Goal: Task Accomplishment & Management: Manage account settings

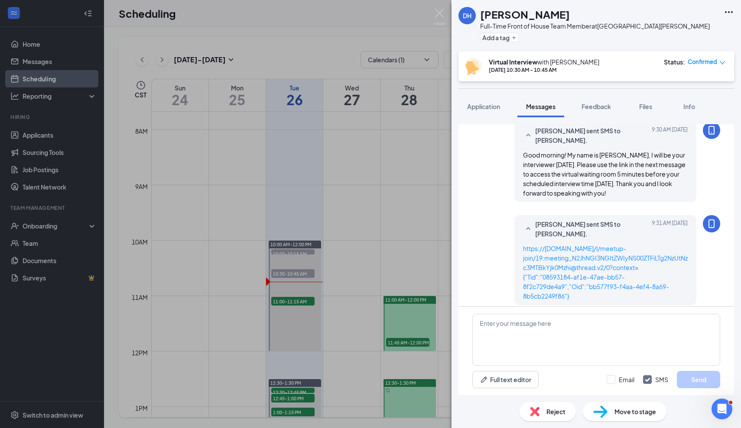
scroll to position [337, 0]
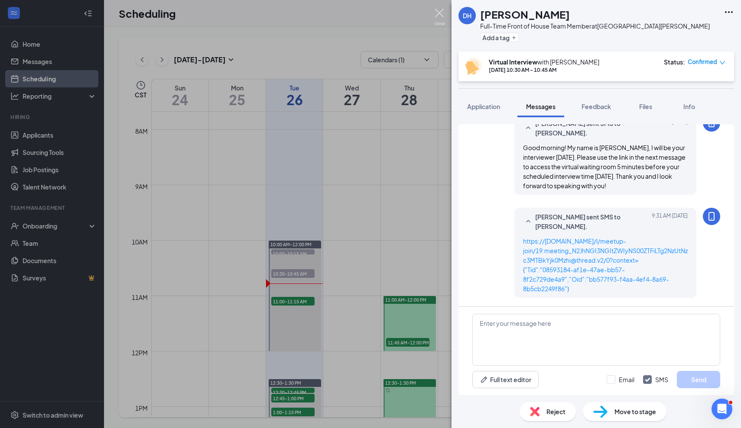
click at [444, 11] on img at bounding box center [439, 17] width 11 height 17
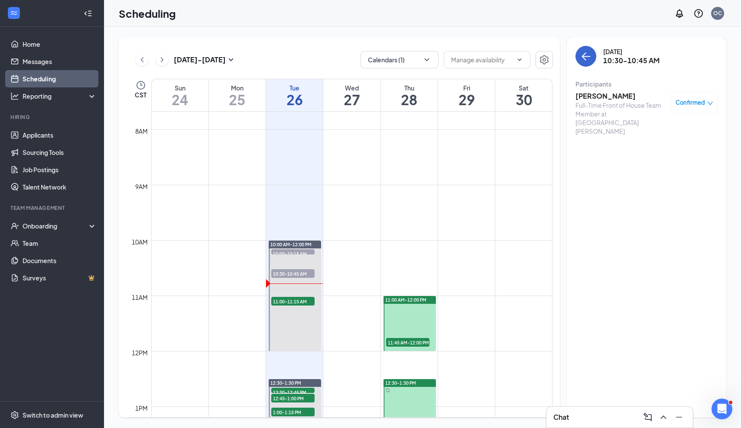
click at [579, 54] on button "back-button" at bounding box center [585, 56] width 21 height 21
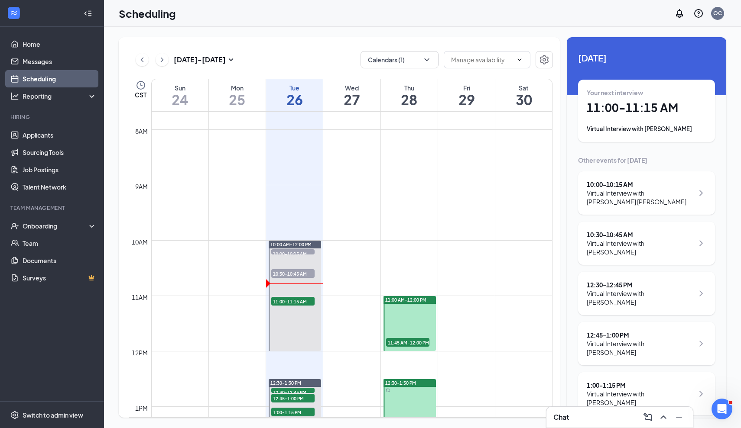
click at [606, 418] on div "Chat" at bounding box center [619, 418] width 133 height 14
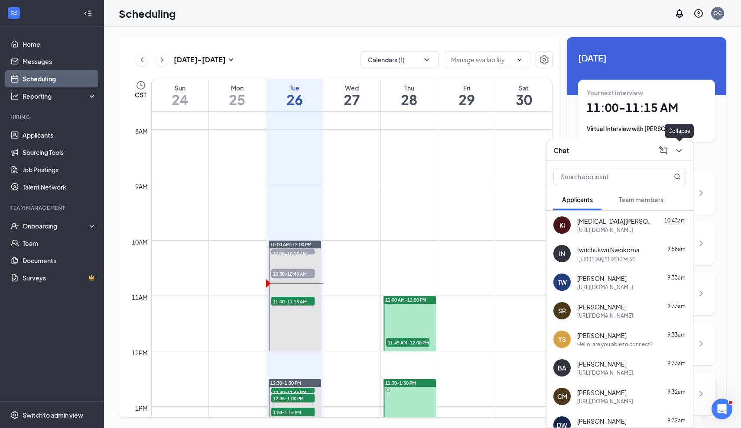
click at [683, 153] on icon "ChevronDown" at bounding box center [679, 151] width 10 height 10
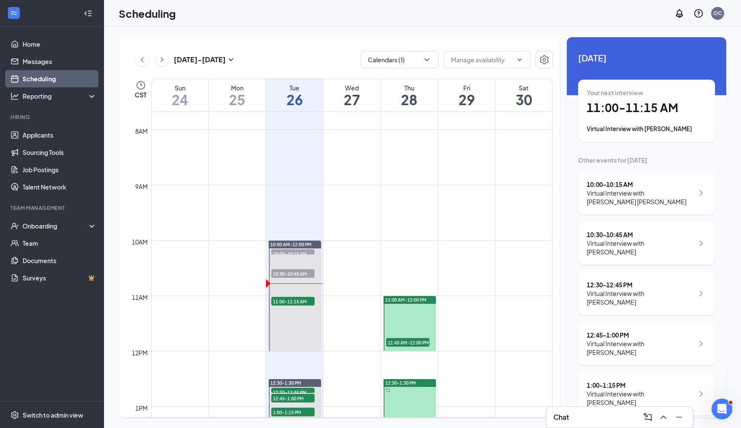
click at [661, 130] on div "Virtual Interview with [PERSON_NAME]" at bounding box center [646, 129] width 120 height 9
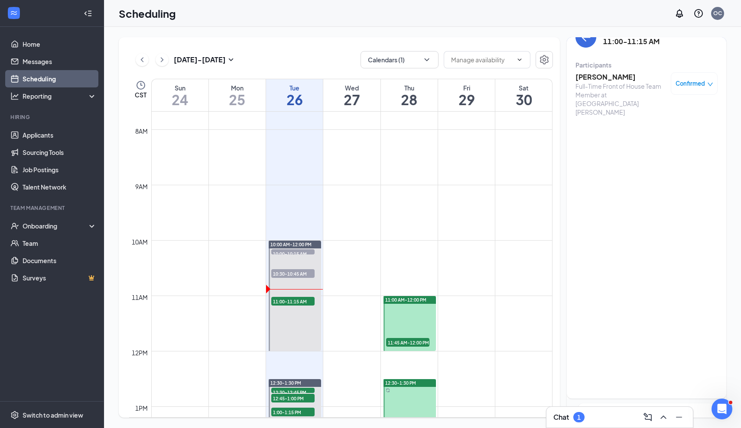
scroll to position [19, 0]
click at [583, 419] on div "1" at bounding box center [578, 417] width 11 height 10
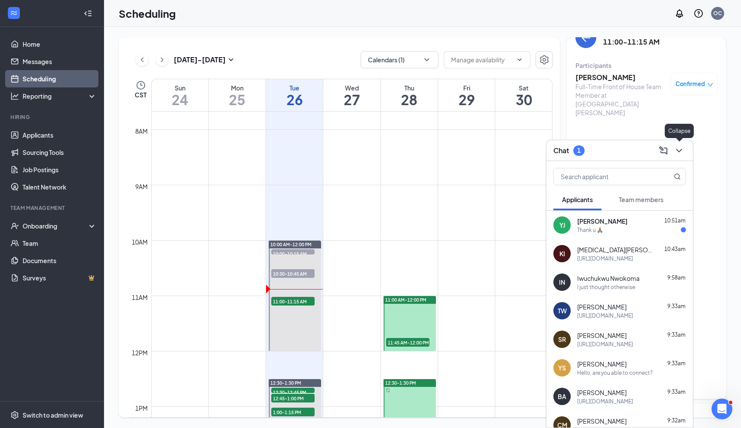
click at [680, 151] on icon "ChevronDown" at bounding box center [679, 151] width 10 height 10
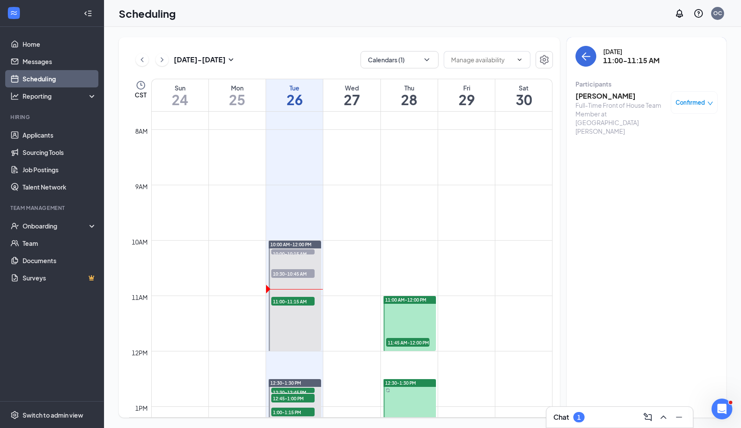
scroll to position [0, 0]
click at [594, 60] on button "back-button" at bounding box center [585, 56] width 21 height 21
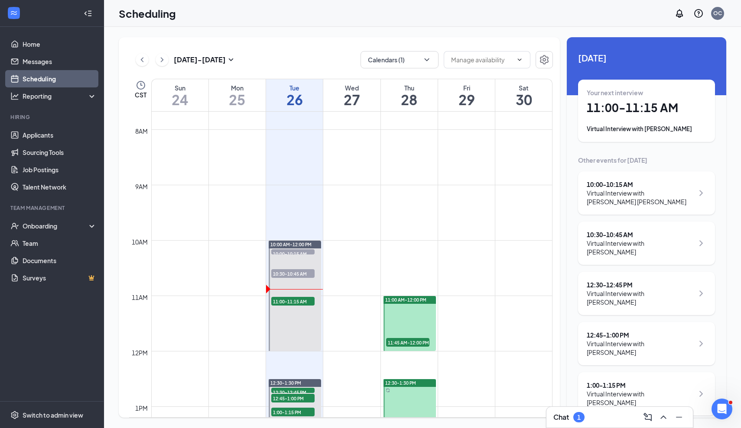
click at [630, 83] on div "Your next interview 11:00 - 11:15 AM Virtual Interview with [PERSON_NAME]" at bounding box center [646, 111] width 137 height 62
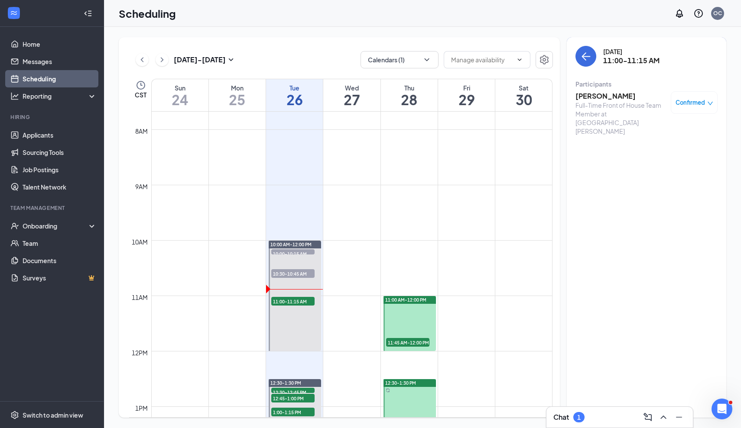
click at [602, 97] on h3 "[PERSON_NAME]" at bounding box center [620, 96] width 91 height 10
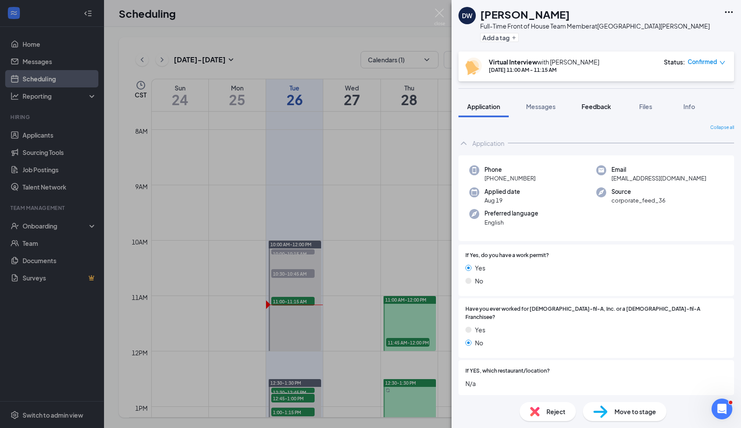
click at [596, 109] on span "Feedback" at bounding box center [595, 107] width 29 height 8
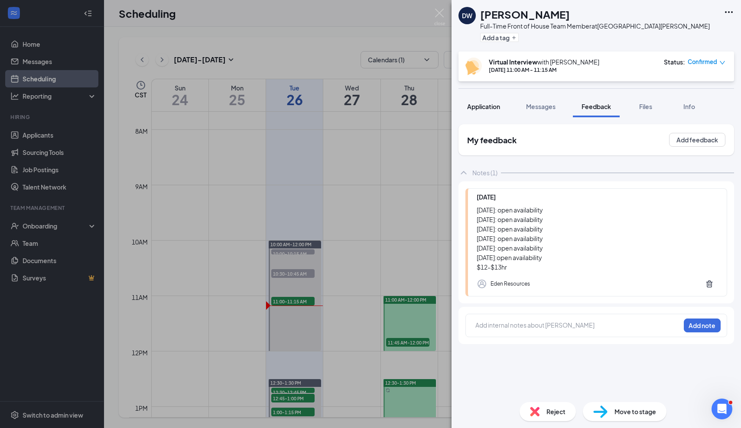
click at [494, 110] on div "Application" at bounding box center [483, 106] width 33 height 9
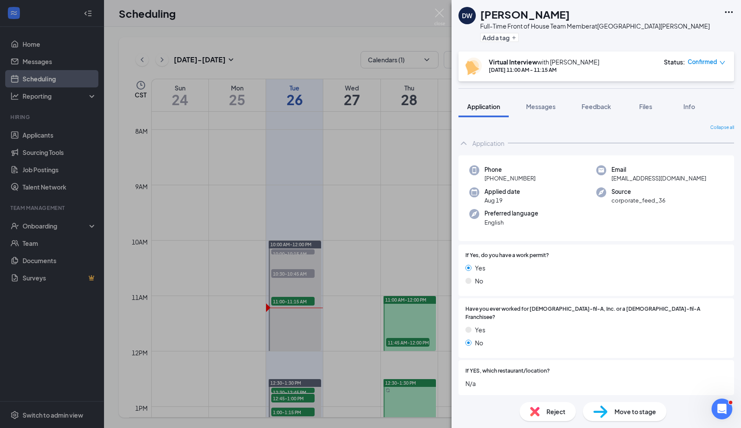
click at [436, 8] on div "DW Dakota [PERSON_NAME] Full-Time Front of House Team Member at [GEOGRAPHIC_DAT…" at bounding box center [370, 214] width 741 height 428
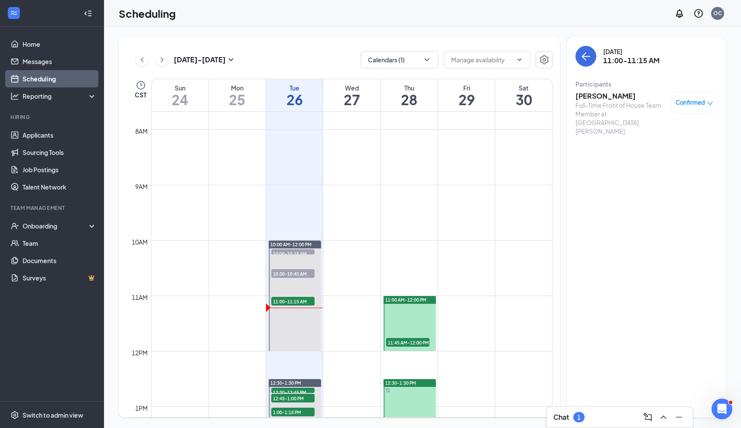
click at [439, 12] on div "Scheduling OC" at bounding box center [422, 13] width 637 height 27
click at [580, 50] on button "back-button" at bounding box center [585, 56] width 21 height 21
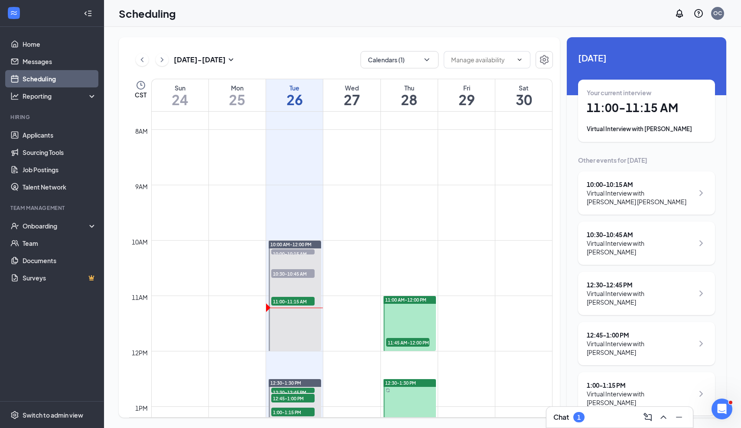
click at [643, 128] on div "Virtual Interview with [PERSON_NAME]" at bounding box center [646, 129] width 120 height 9
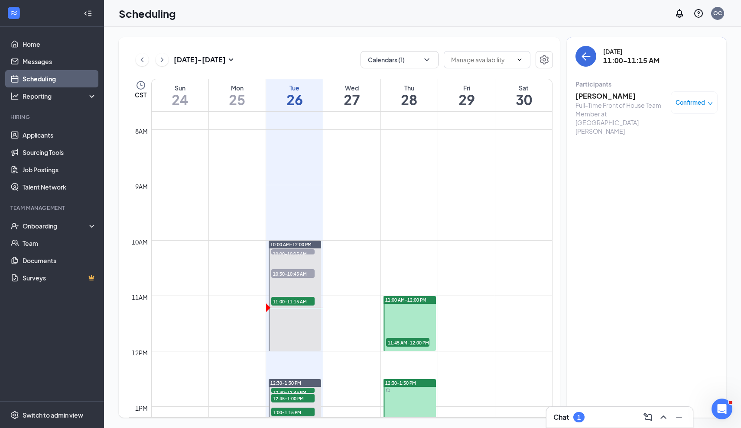
click at [619, 98] on h3 "[PERSON_NAME]" at bounding box center [620, 96] width 91 height 10
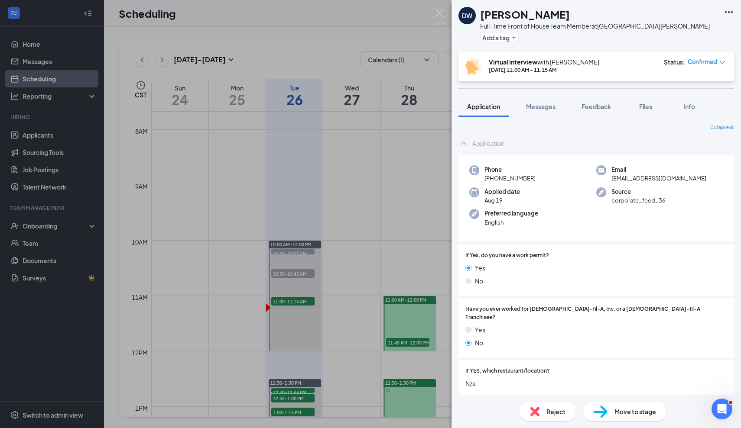
click at [601, 406] on img at bounding box center [600, 412] width 14 height 13
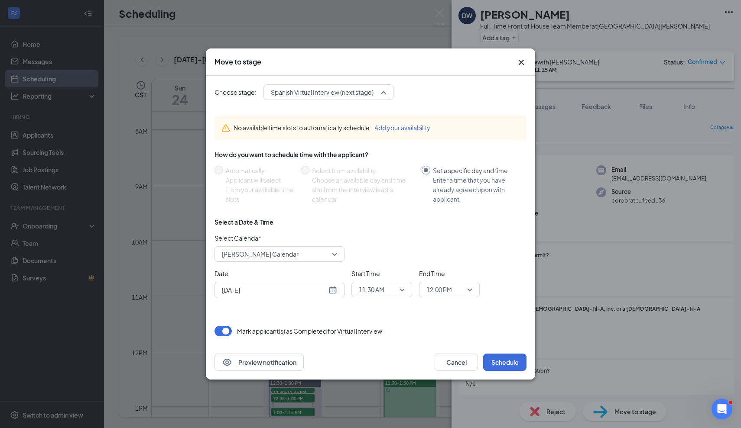
click at [337, 97] on span "Spanish Virtual Interview (next stage)" at bounding box center [322, 92] width 103 height 13
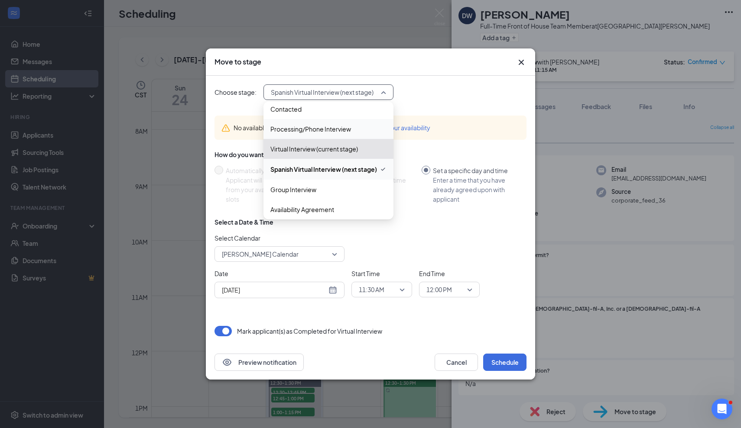
scroll to position [26, 0]
click at [327, 181] on div "Group Interview" at bounding box center [328, 190] width 130 height 20
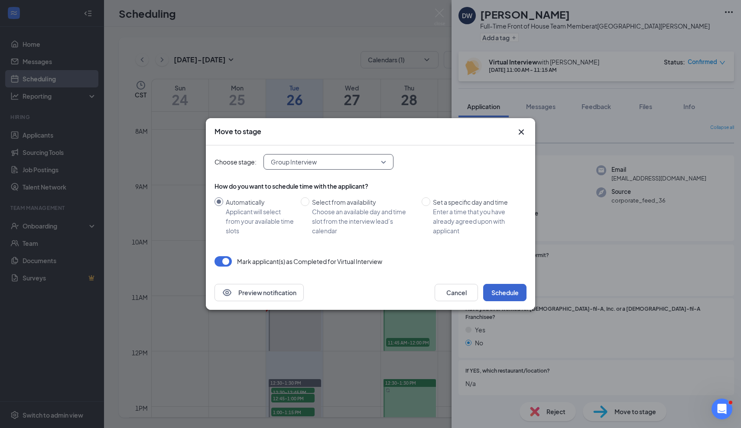
click at [515, 295] on button "Schedule" at bounding box center [504, 292] width 43 height 17
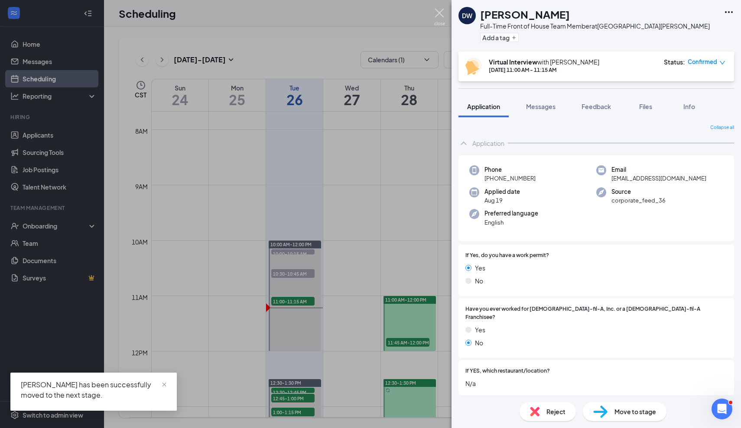
click at [440, 17] on img at bounding box center [439, 17] width 11 height 17
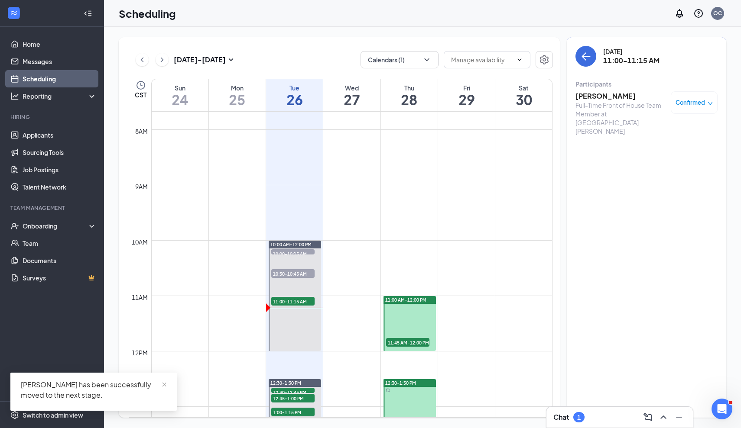
click at [600, 421] on div "Chat 1" at bounding box center [619, 418] width 133 height 14
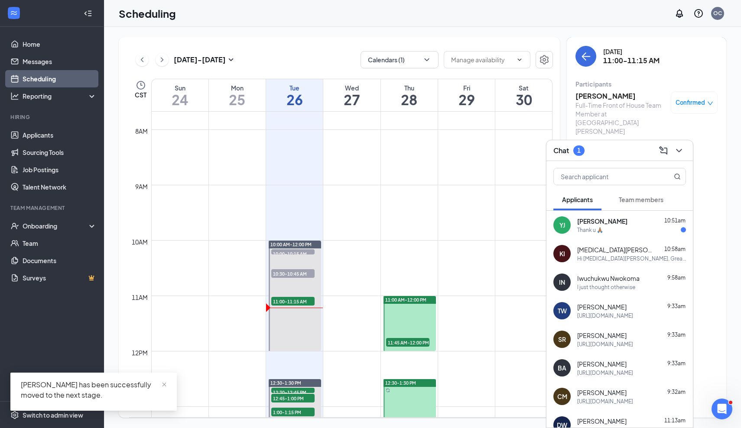
click at [607, 227] on div "Thank u 🙏🏽" at bounding box center [631, 230] width 109 height 7
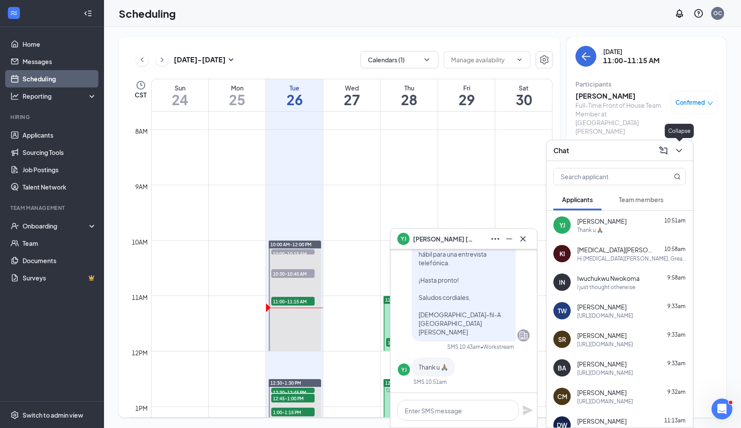
click at [679, 155] on icon "ChevronDown" at bounding box center [679, 151] width 10 height 10
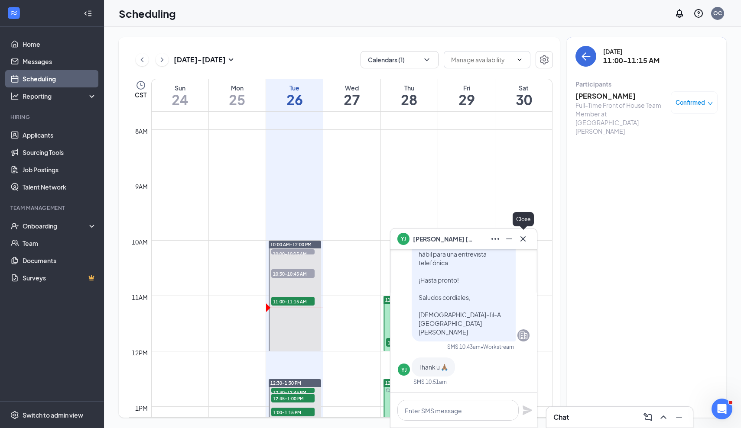
click at [525, 238] on icon "Cross" at bounding box center [523, 239] width 10 height 10
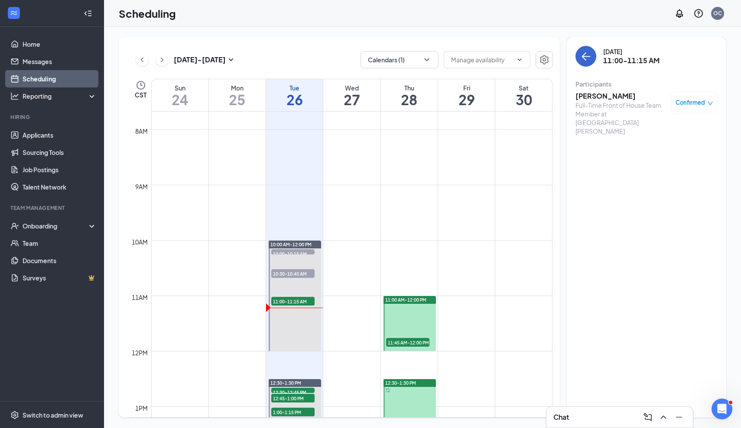
click at [584, 60] on icon "ArrowLeft" at bounding box center [585, 56] width 10 height 10
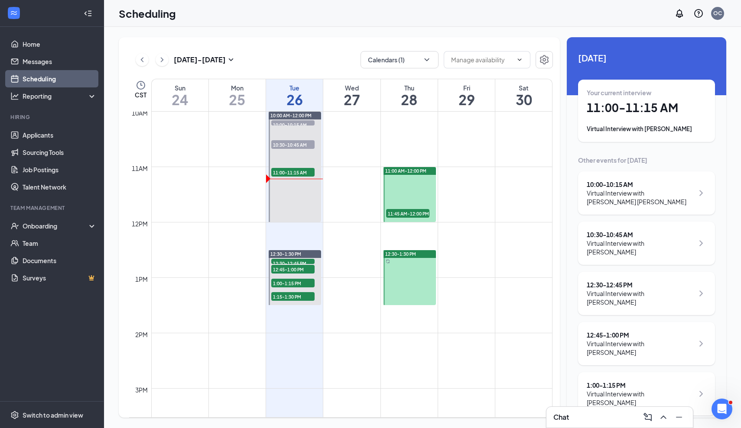
scroll to position [557, 0]
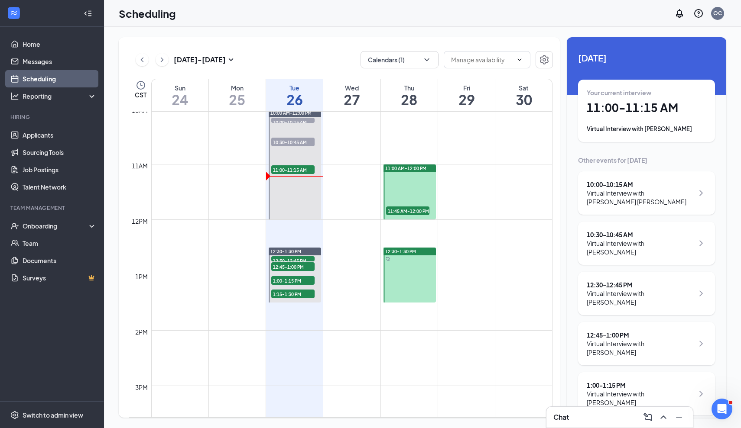
click at [163, 65] on button at bounding box center [161, 59] width 13 height 13
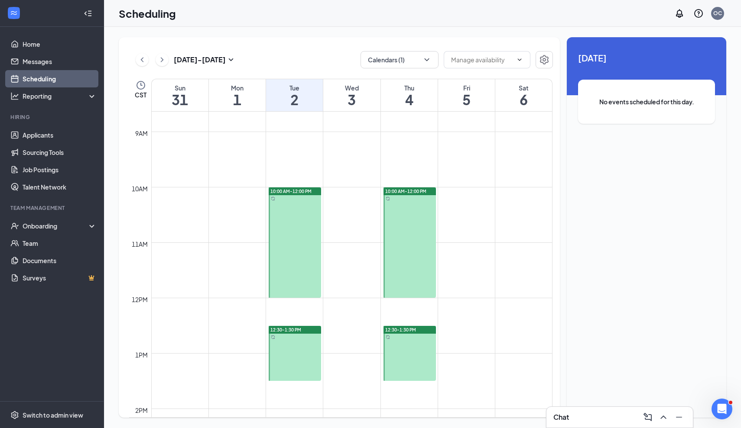
scroll to position [505, 0]
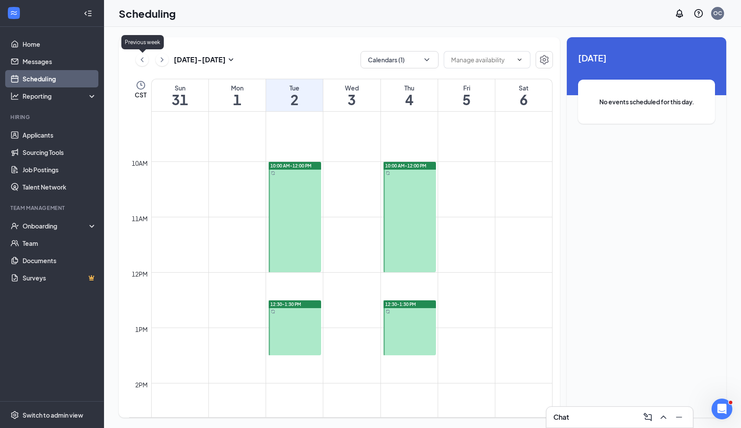
click at [142, 62] on icon "ChevronLeft" at bounding box center [142, 60] width 9 height 10
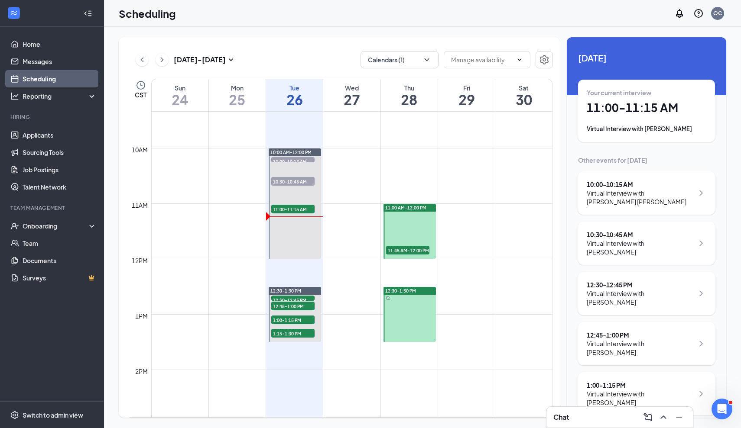
scroll to position [516, 0]
